Goal: Task Accomplishment & Management: Complete application form

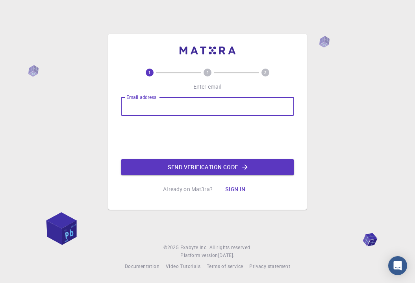
click at [137, 107] on input "Email address" at bounding box center [207, 106] width 173 height 19
click at [141, 107] on input "Email address" at bounding box center [207, 106] width 173 height 19
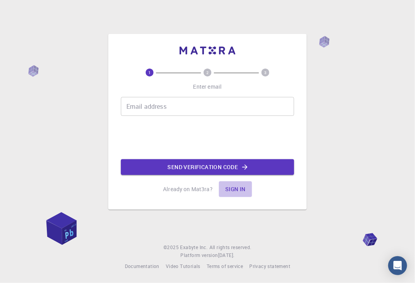
click at [229, 191] on button "Sign in" at bounding box center [235, 189] width 33 height 16
